Goal: Task Accomplishment & Management: Manage account settings

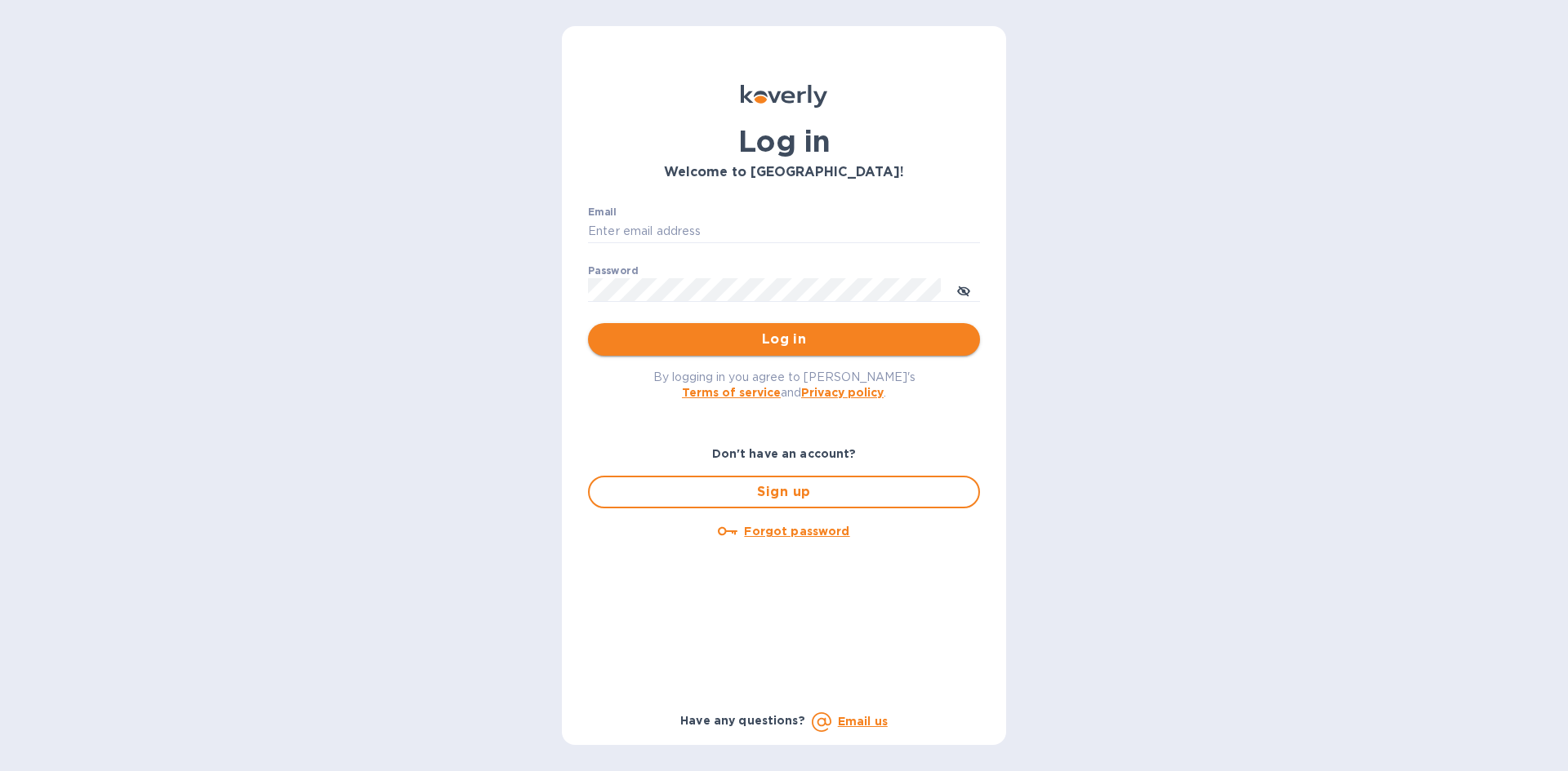
type input "t.charnysh@spiritgroups.com"
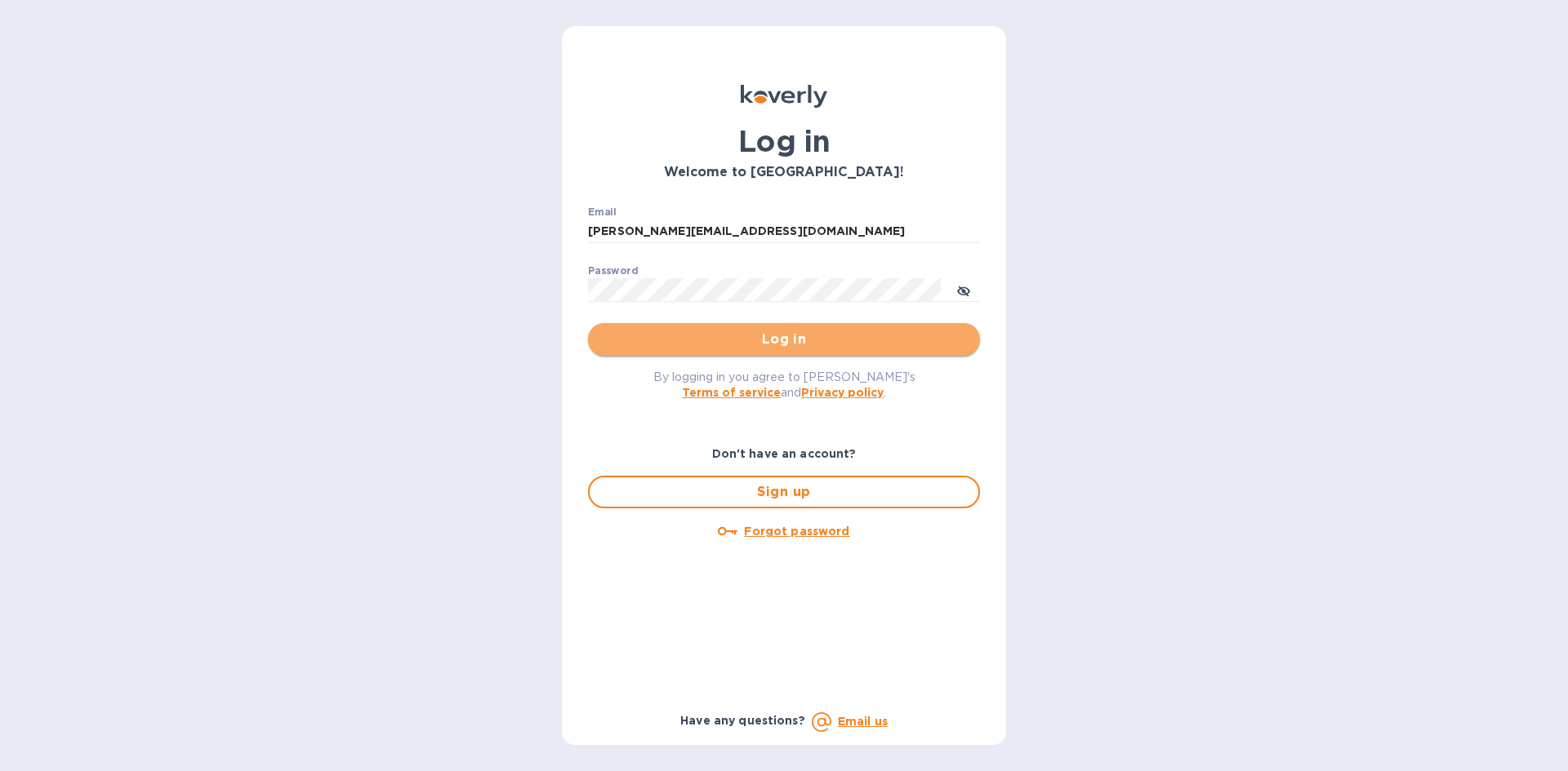
click at [683, 336] on span "Log in" at bounding box center [784, 339] width 366 height 20
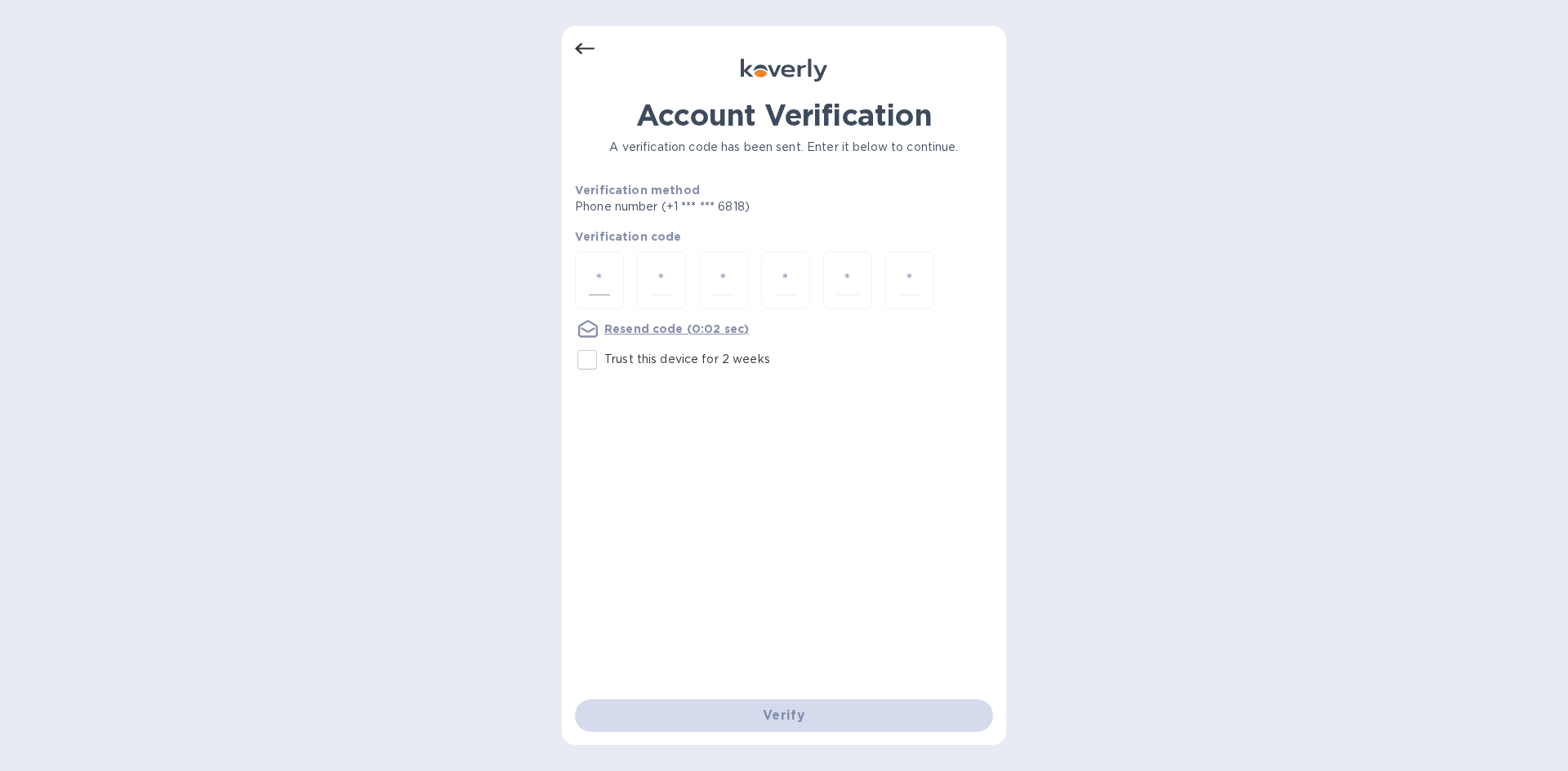
click at [588, 275] on div at bounding box center [599, 280] width 49 height 58
type input "7"
type input "8"
type input "7"
type input "0"
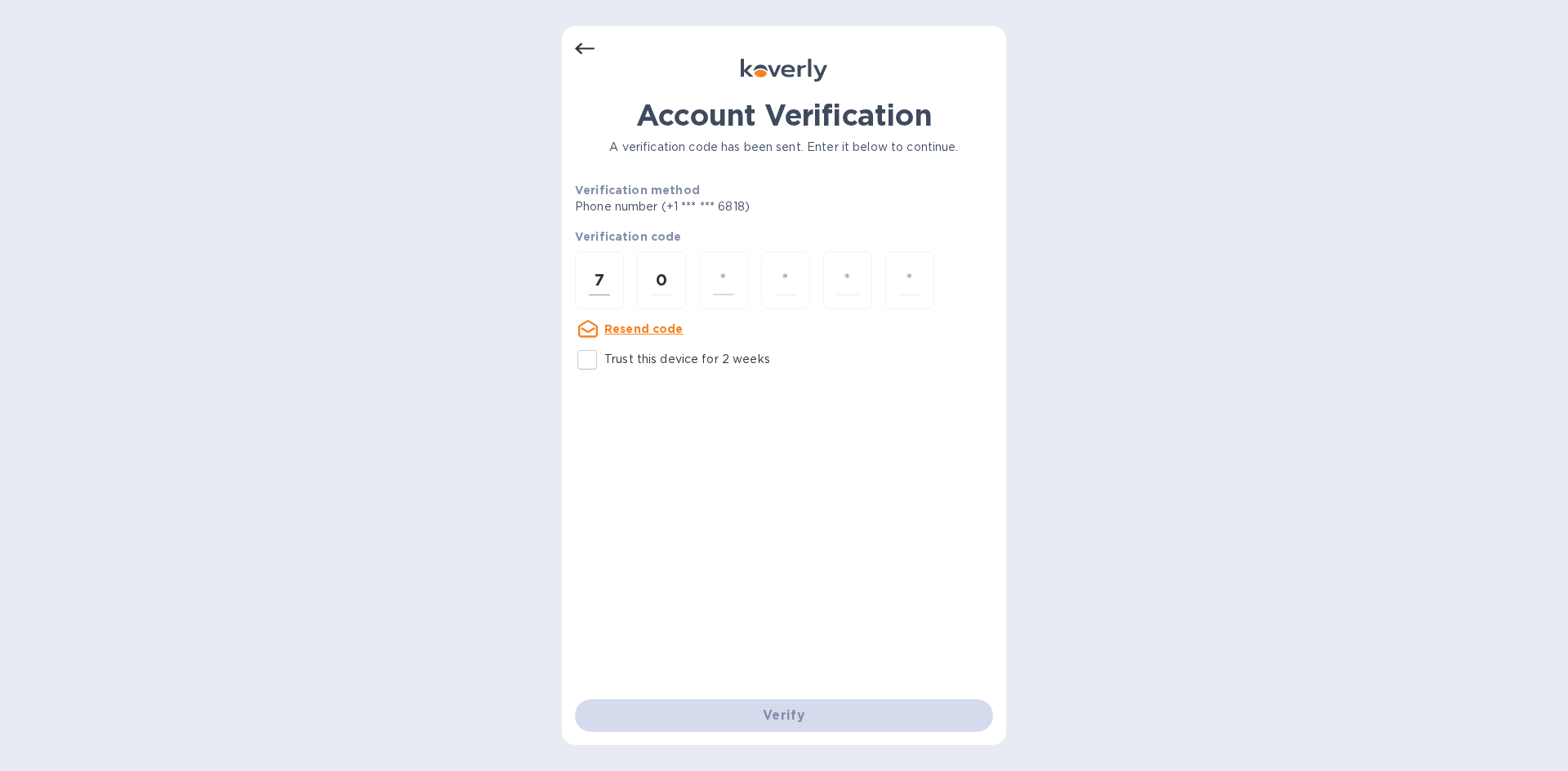
type input "0"
type input "1"
type input "7"
type input "8"
type input "0"
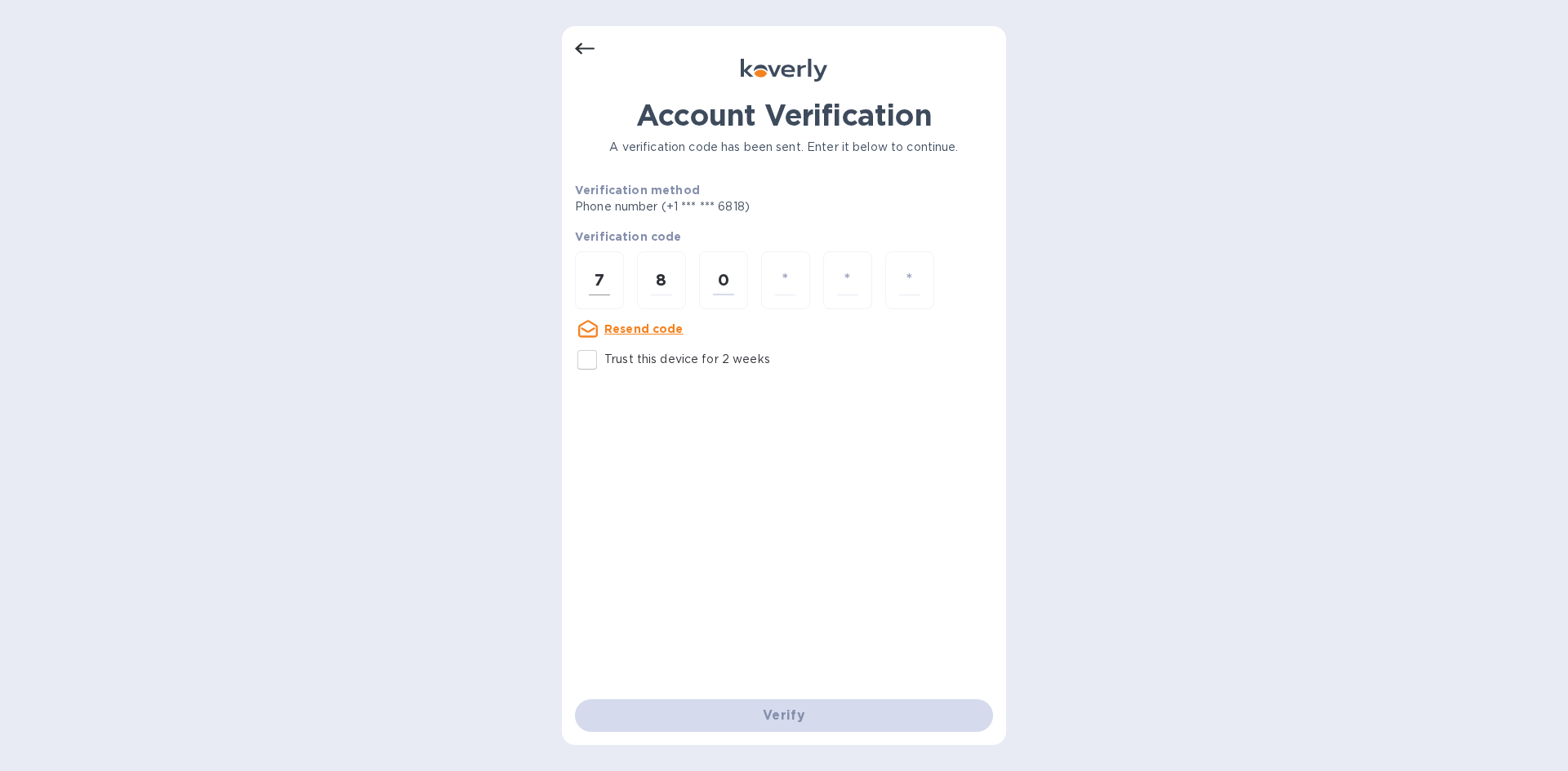
type input "0"
type input "1"
type input "9"
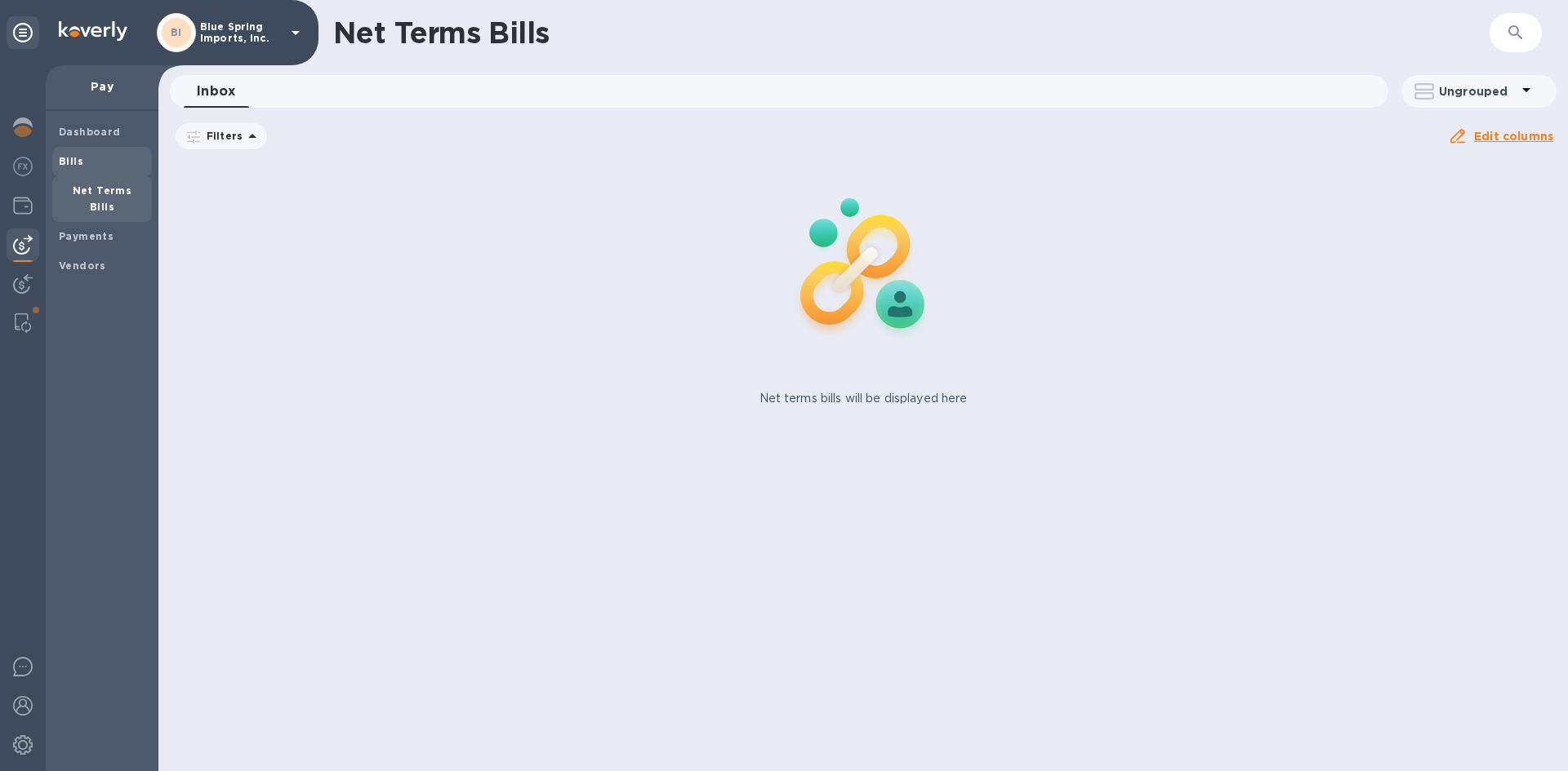
click at [77, 162] on b "Bills" at bounding box center [70, 161] width 25 height 12
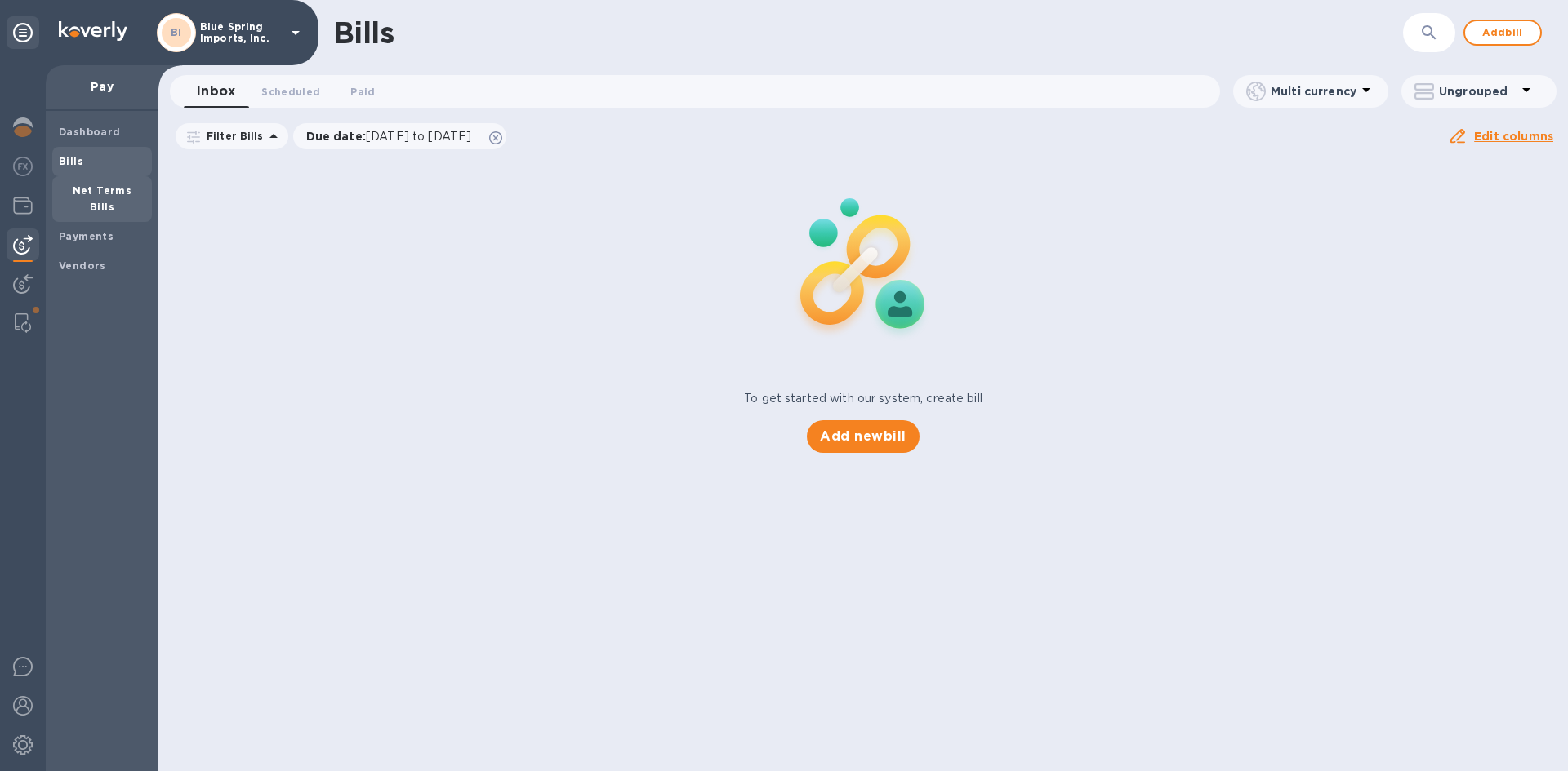
click at [90, 201] on div "Net Terms Bills" at bounding box center [102, 199] width 100 height 46
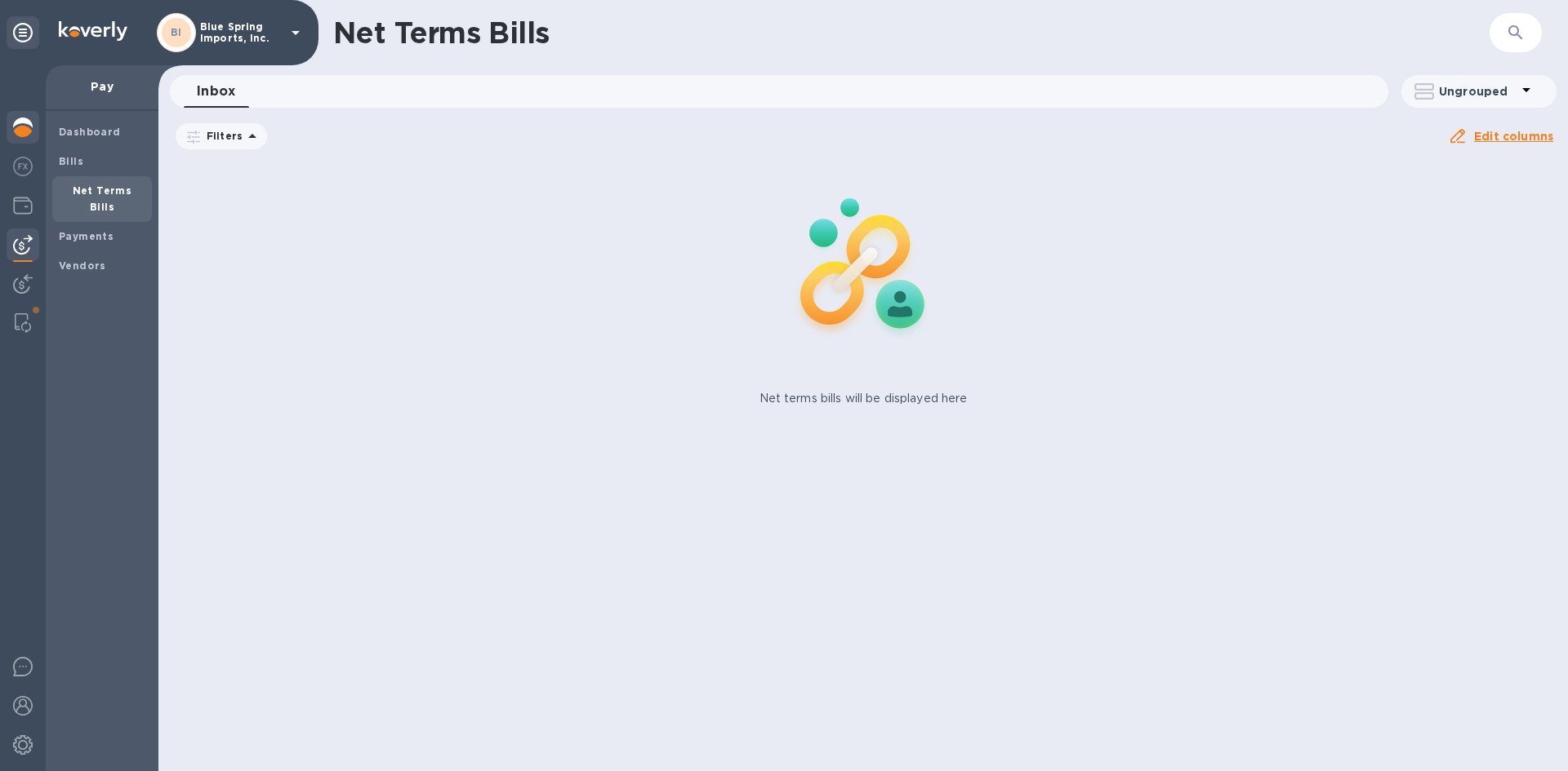
click at [23, 124] on img at bounding box center [23, 128] width 20 height 20
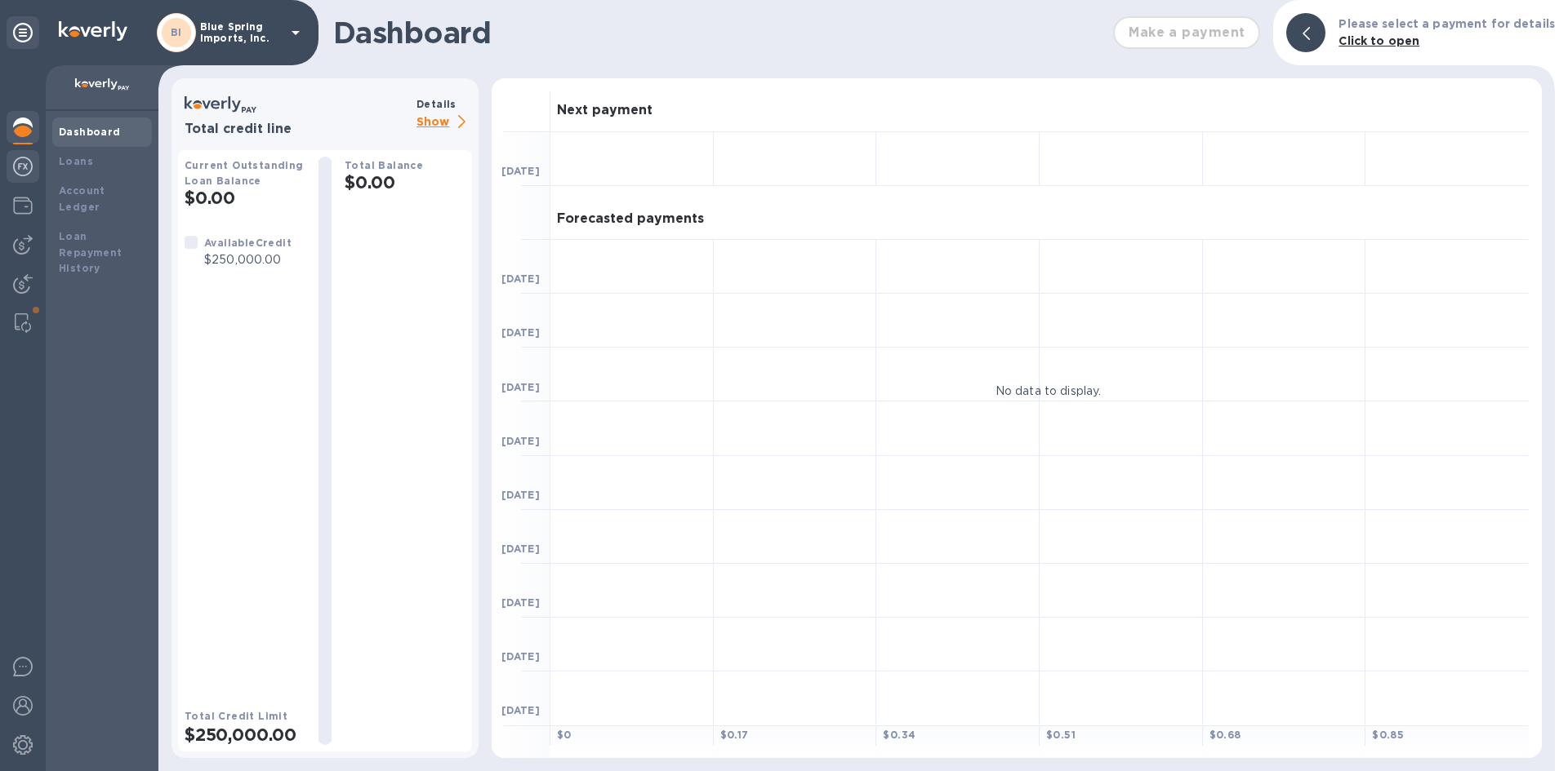
click at [26, 172] on img at bounding box center [23, 166] width 20 height 20
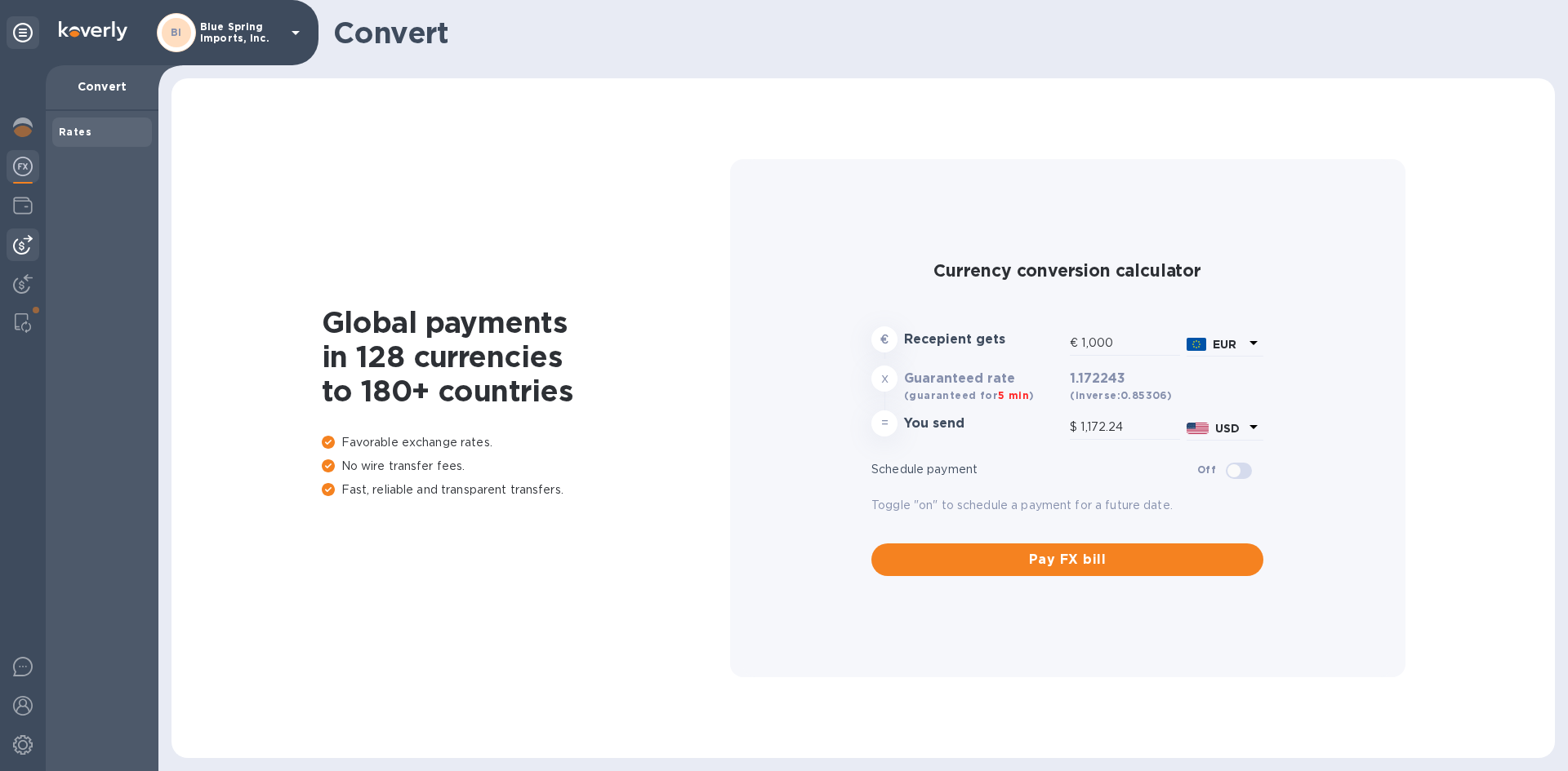
click at [28, 247] on img at bounding box center [23, 245] width 20 height 20
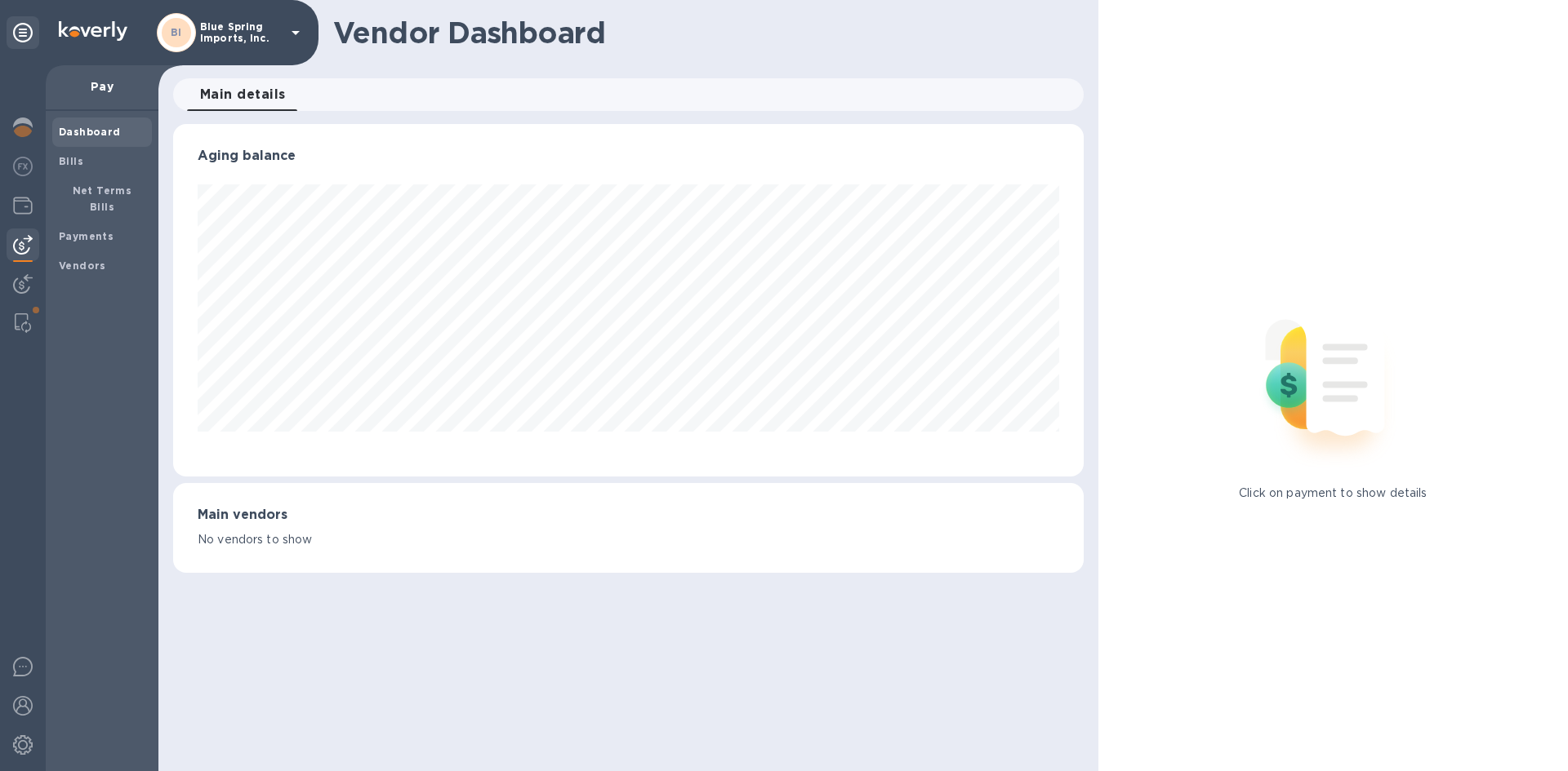
scroll to position [352, 910]
click at [14, 282] on img at bounding box center [23, 284] width 20 height 20
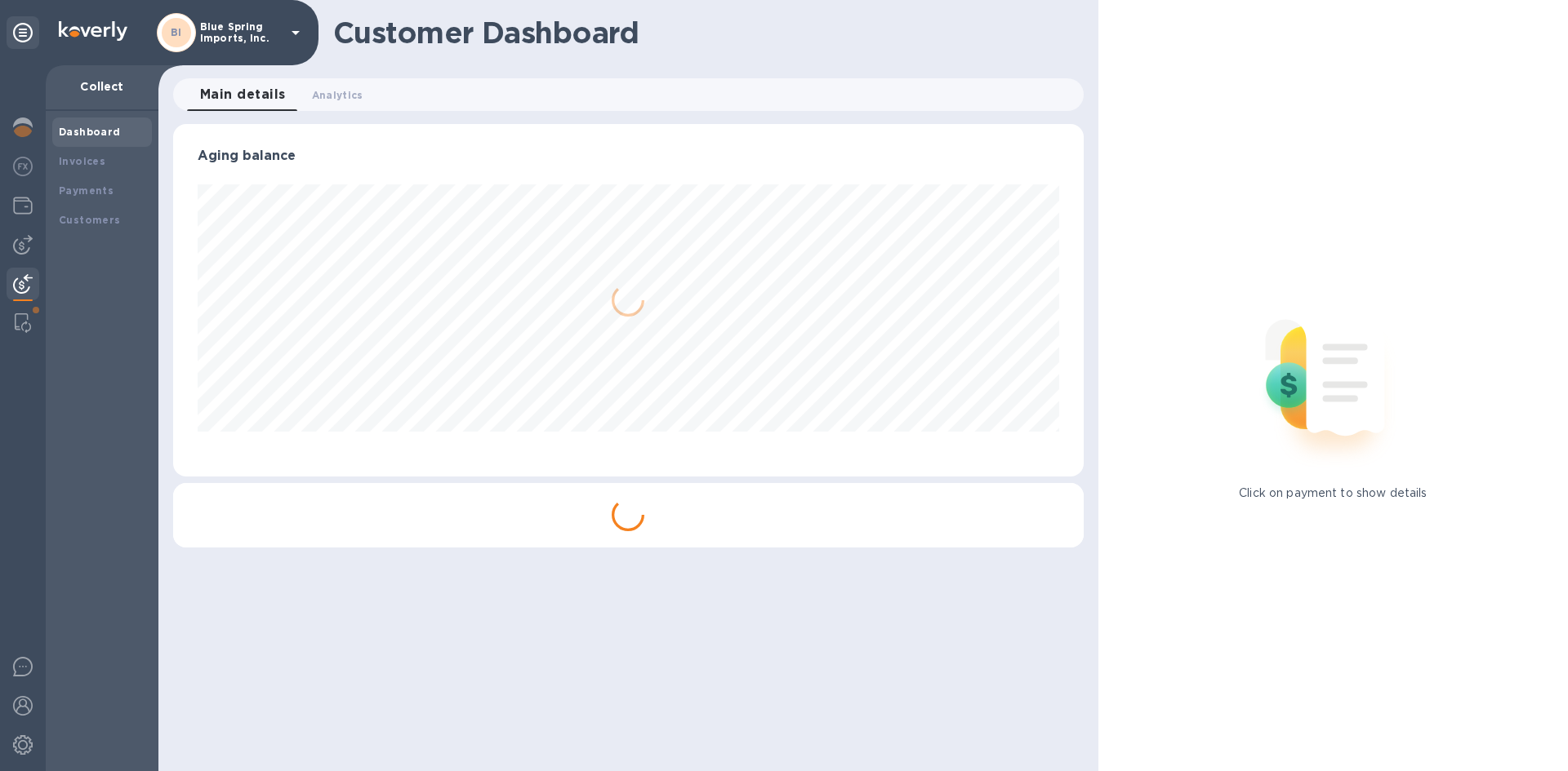
scroll to position [352, 910]
